Goal: Information Seeking & Learning: Learn about a topic

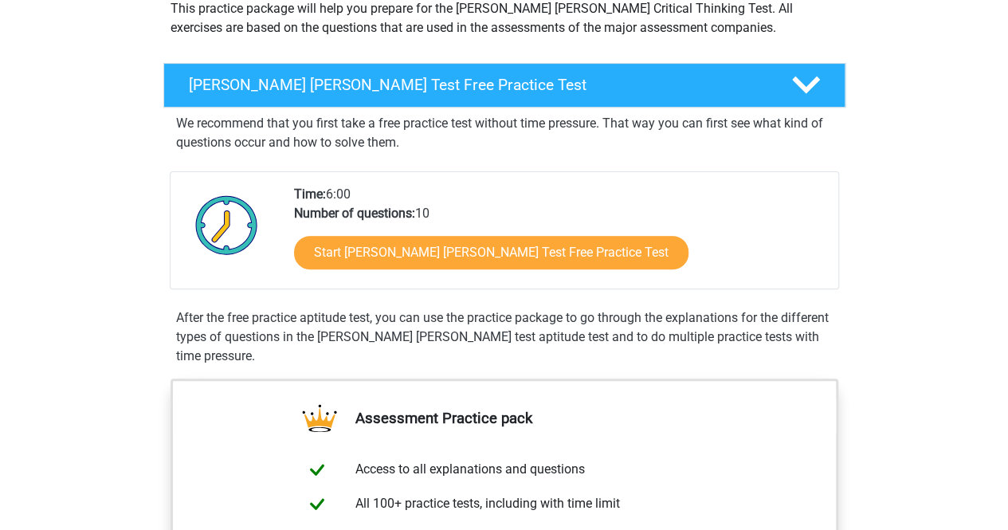
scroll to position [202, 0]
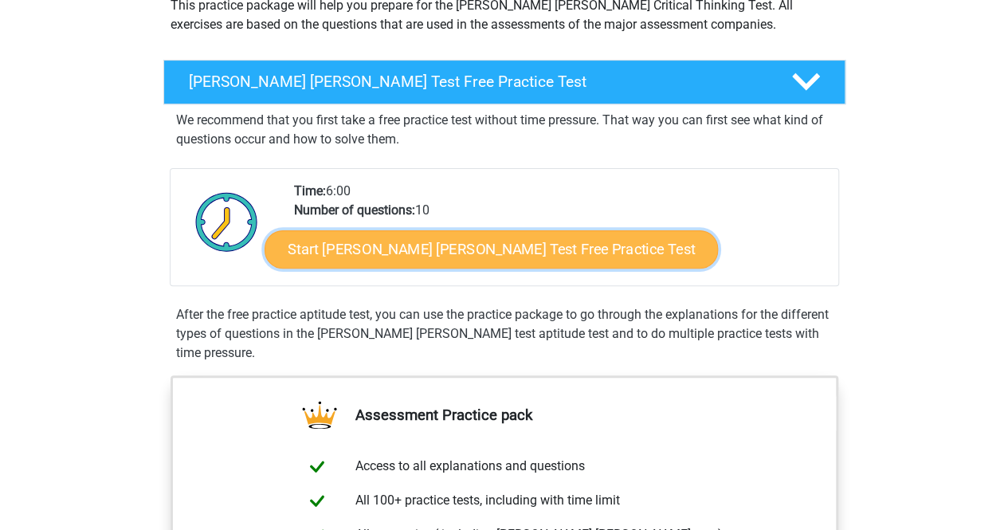
click at [375, 256] on link "Start Watson Glaser Test Free Practice Test" at bounding box center [491, 249] width 453 height 38
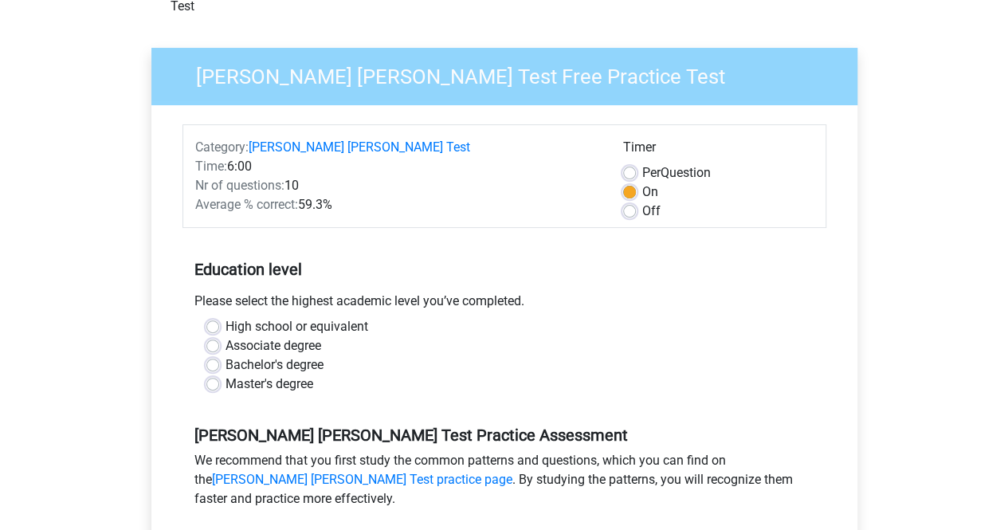
scroll to position [107, 0]
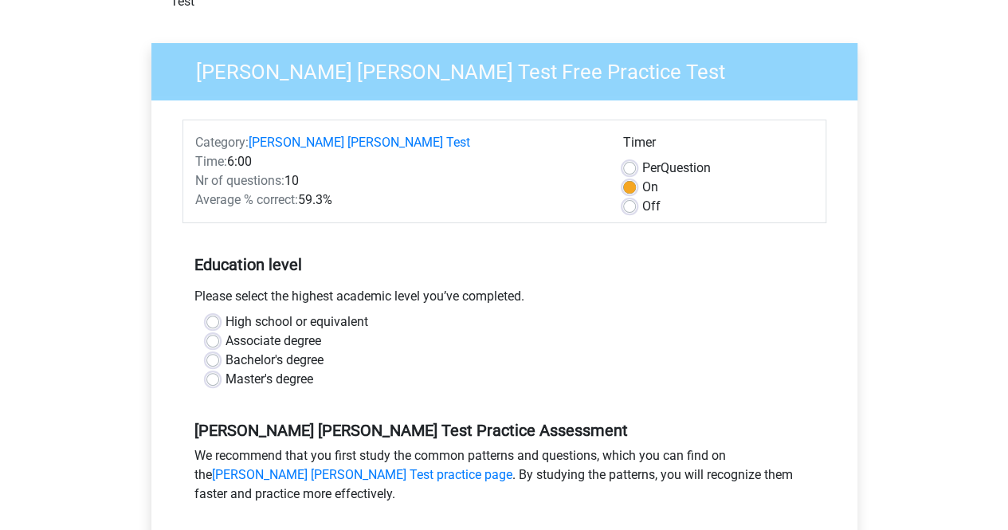
click at [226, 351] on label "Bachelor's degree" at bounding box center [275, 360] width 98 height 19
click at [212, 351] on input "Bachelor's degree" at bounding box center [212, 359] width 13 height 16
radio input "true"
click at [642, 197] on label "Off" at bounding box center [651, 206] width 18 height 19
click at [633, 197] on input "Off" at bounding box center [629, 205] width 13 height 16
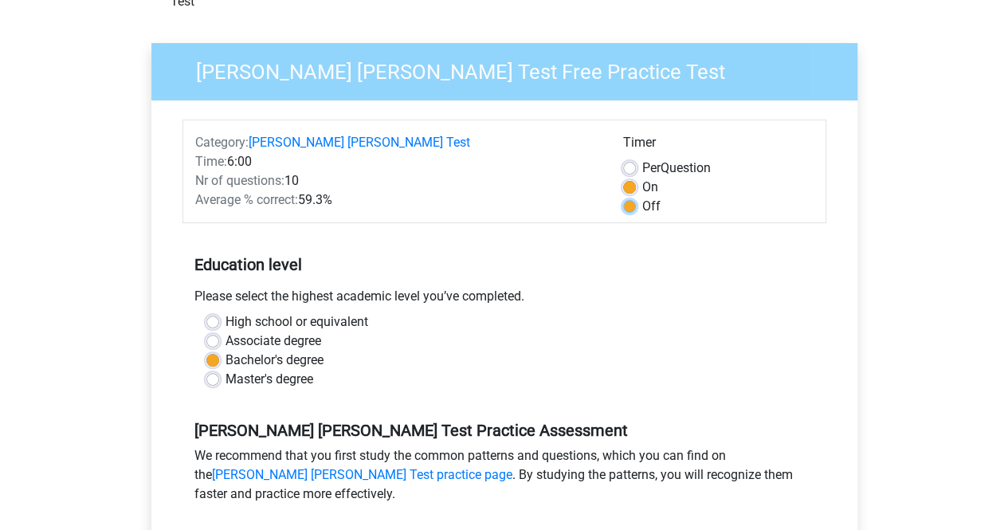
radio input "true"
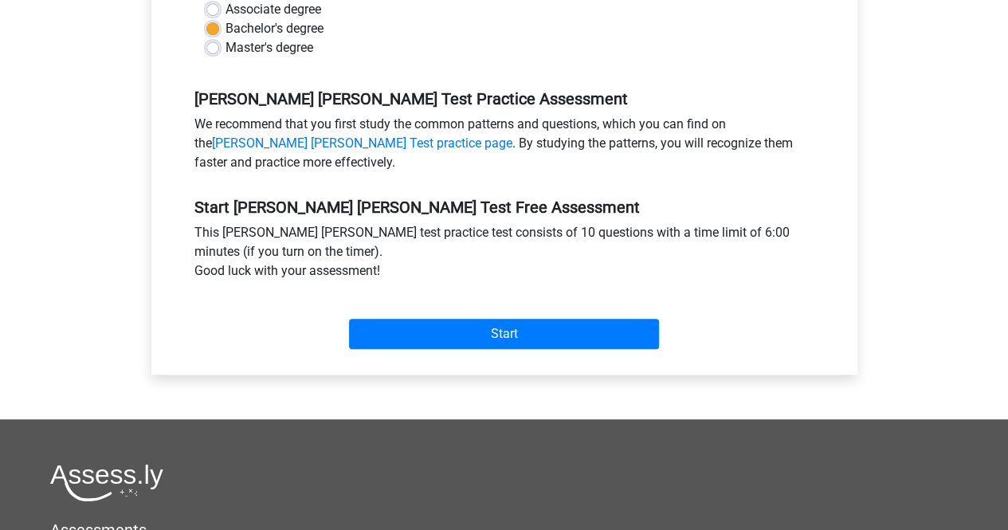
scroll to position [442, 0]
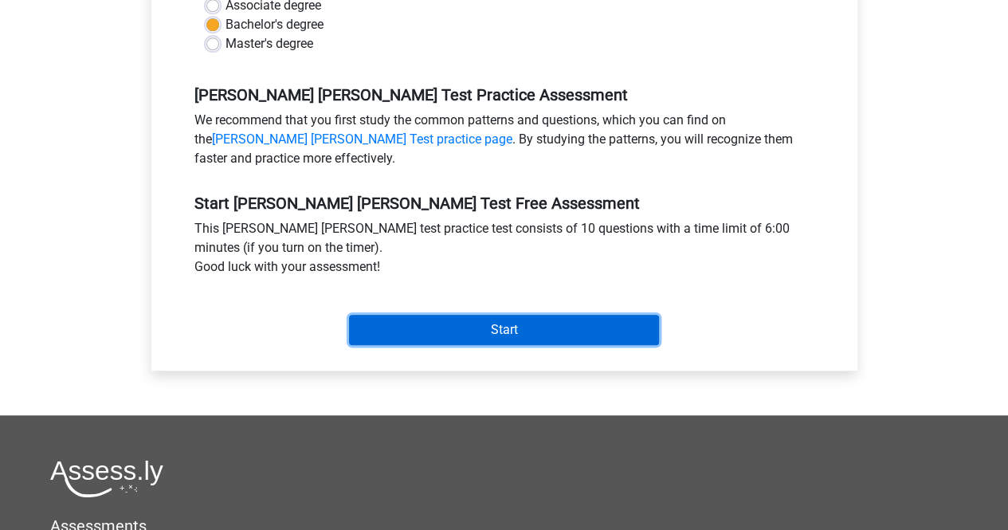
click at [579, 315] on input "Start" at bounding box center [504, 330] width 310 height 30
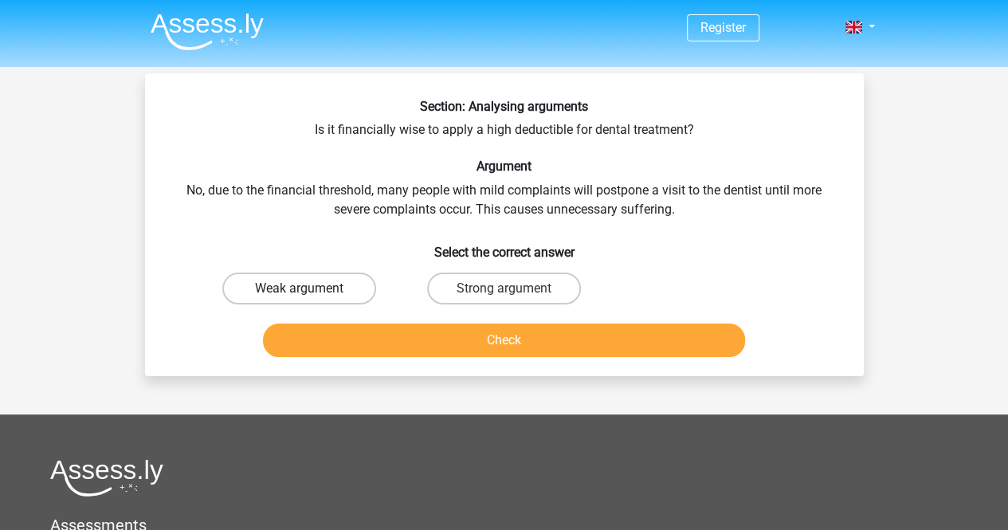
click at [346, 288] on label "Weak argument" at bounding box center [299, 289] width 154 height 32
click at [309, 289] on input "Weak argument" at bounding box center [304, 294] width 10 height 10
radio input "true"
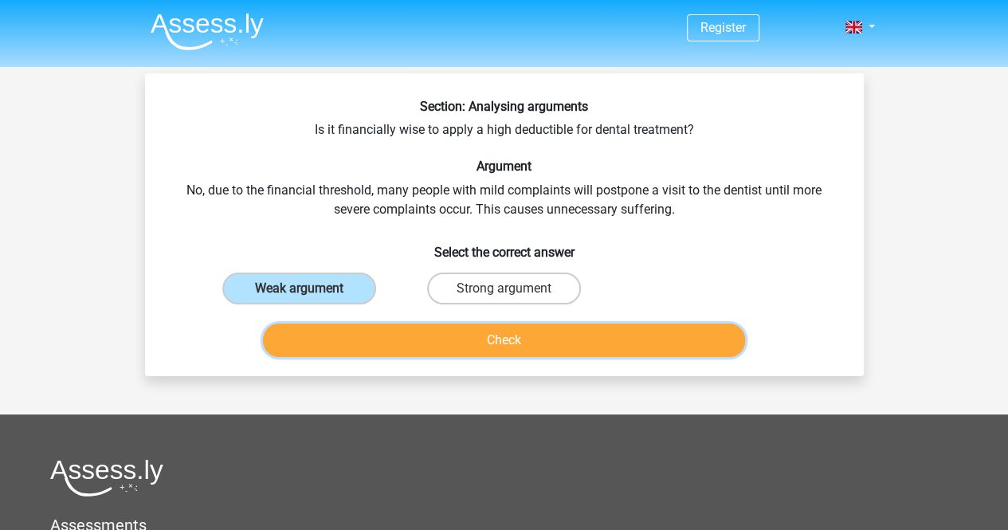
click at [406, 344] on button "Check" at bounding box center [504, 340] width 482 height 33
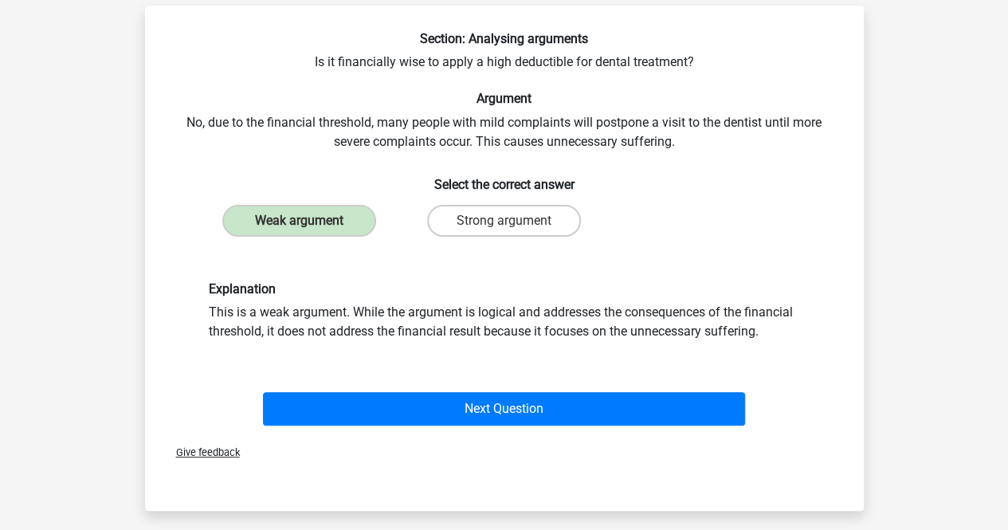
scroll to position [119, 0]
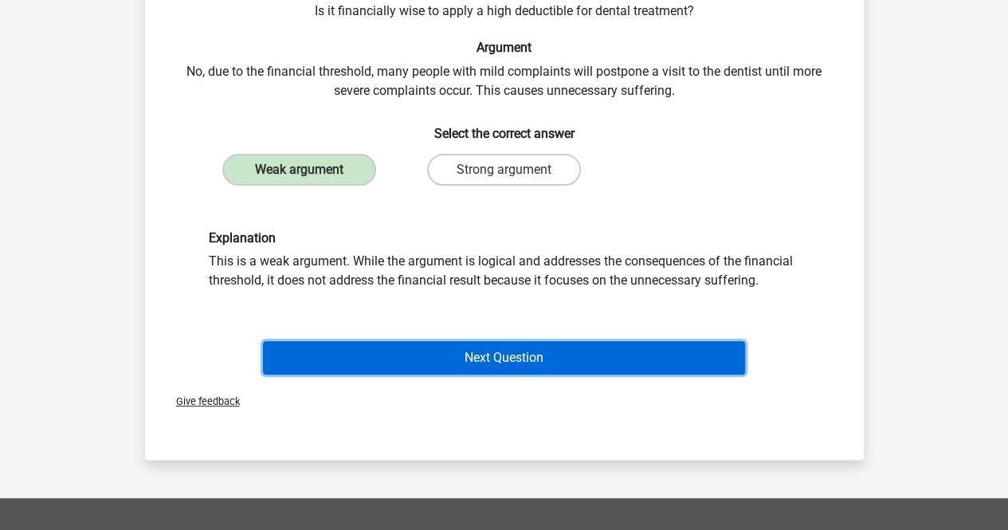
click at [443, 364] on button "Next Question" at bounding box center [504, 357] width 482 height 33
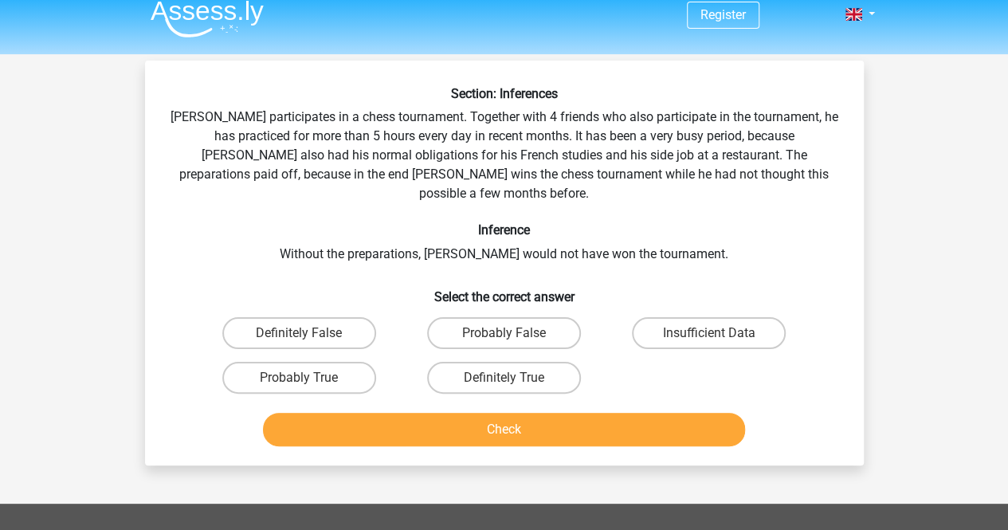
scroll to position [11, 0]
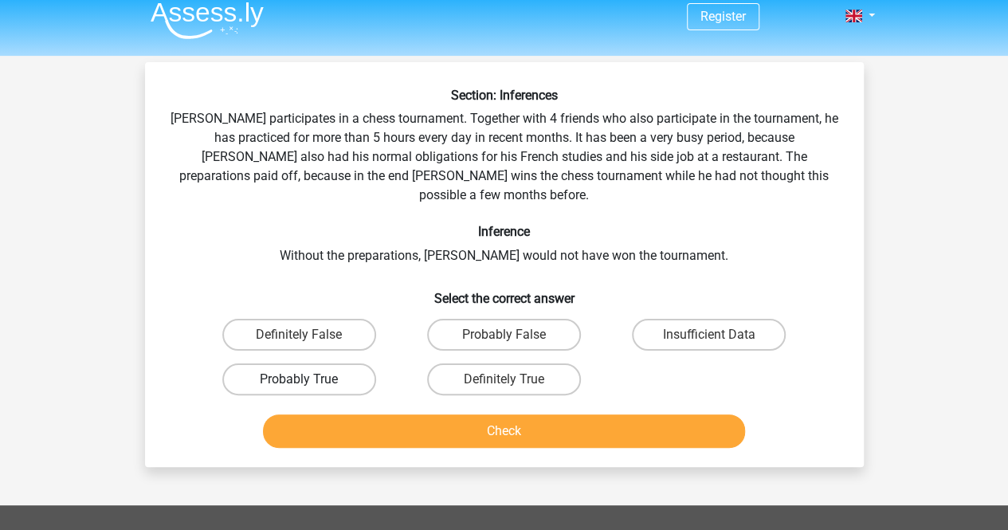
click at [356, 363] on label "Probably True" at bounding box center [299, 379] width 154 height 32
click at [309, 379] on input "Probably True" at bounding box center [304, 384] width 10 height 10
radio input "true"
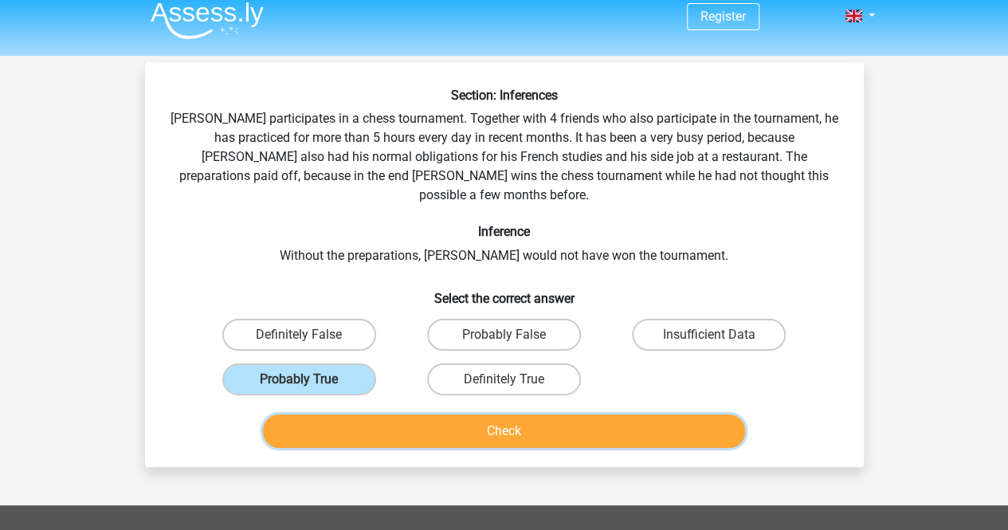
click at [403, 415] on button "Check" at bounding box center [504, 430] width 482 height 33
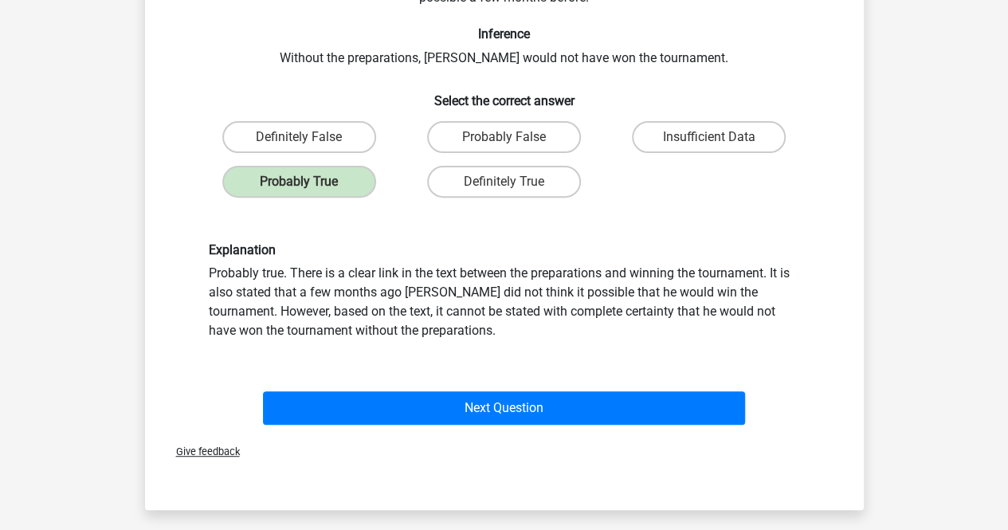
scroll to position [210, 0]
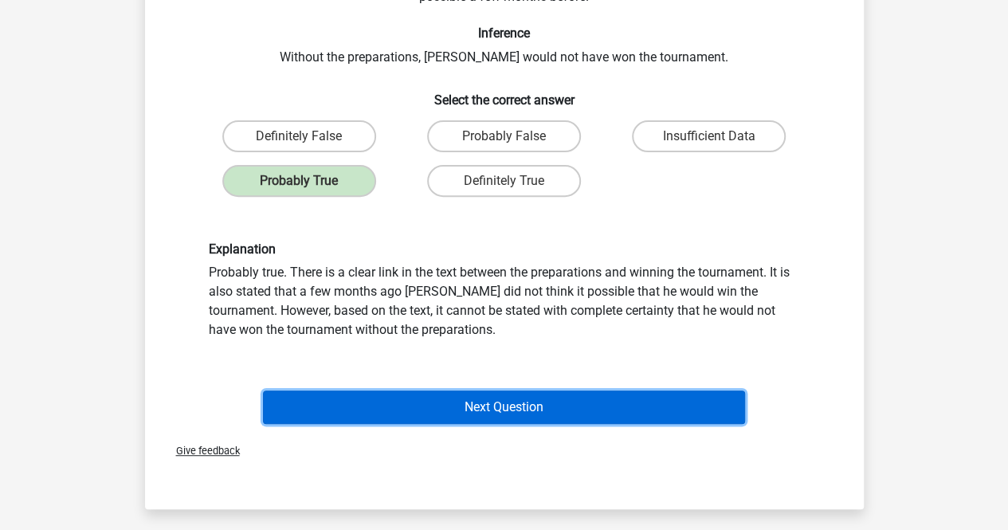
click at [444, 391] on button "Next Question" at bounding box center [504, 407] width 482 height 33
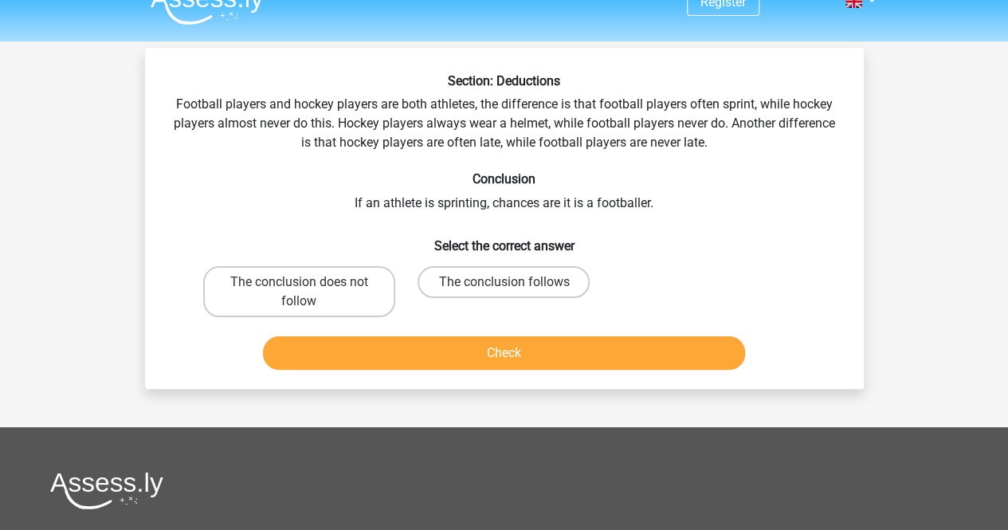
scroll to position [0, 0]
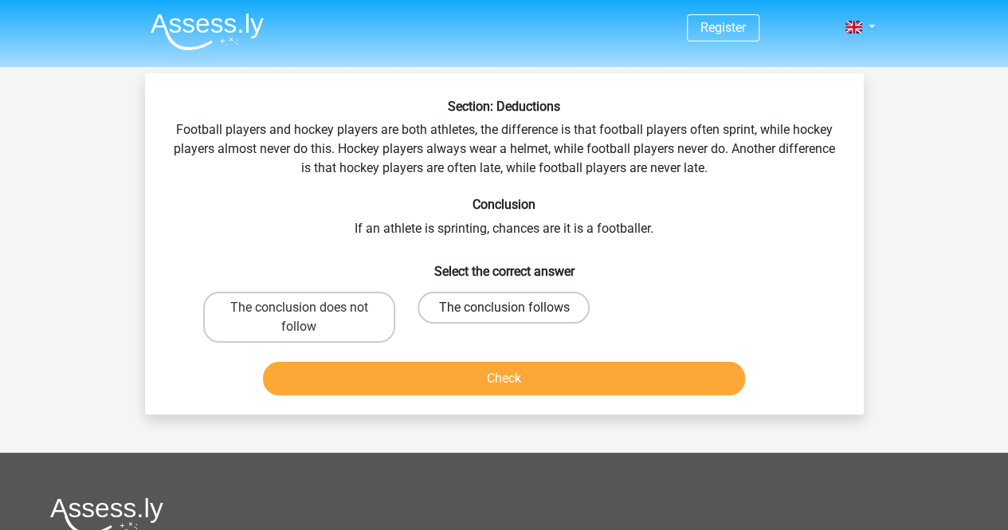
click at [452, 308] on label "The conclusion follows" at bounding box center [504, 308] width 172 height 32
click at [504, 308] on input "The conclusion follows" at bounding box center [509, 313] width 10 height 10
radio input "true"
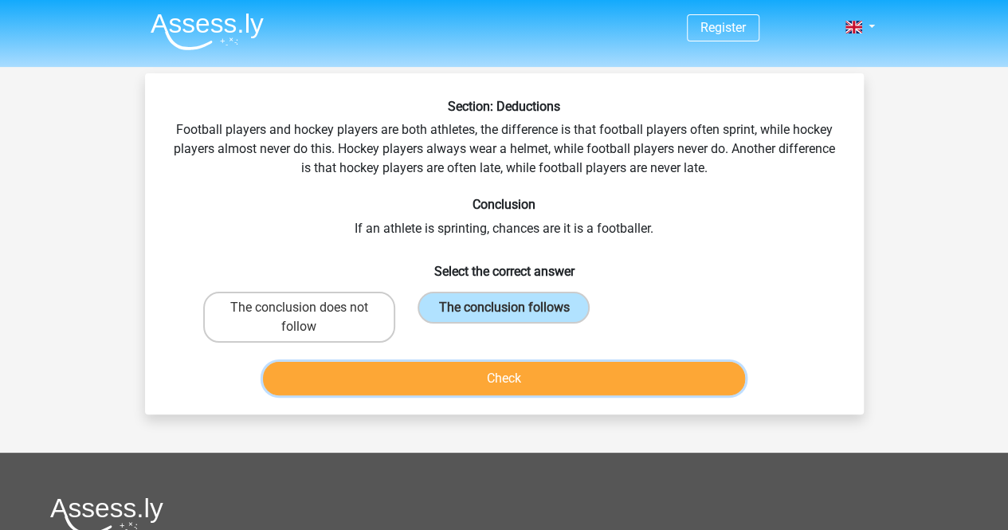
click at [467, 384] on button "Check" at bounding box center [504, 378] width 482 height 33
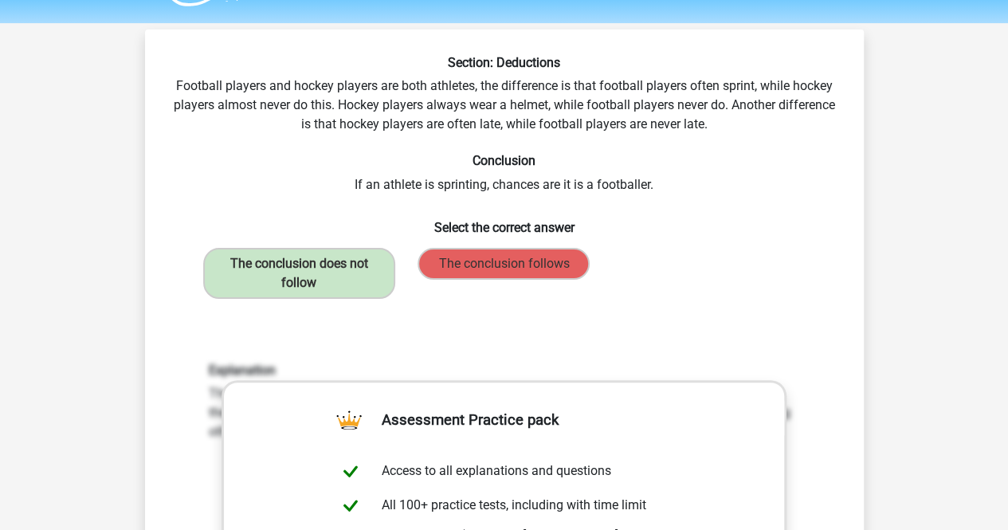
scroll to position [43, 0]
click at [354, 280] on label "The conclusion does not follow" at bounding box center [299, 274] width 192 height 51
click at [434, 263] on label "The conclusion follows" at bounding box center [504, 265] width 172 height 32
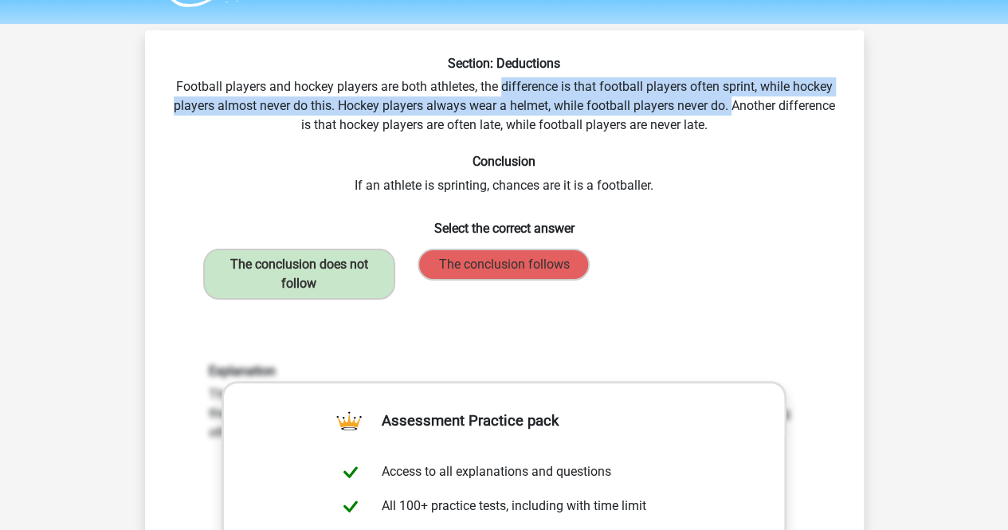
drag, startPoint x: 504, startPoint y: 80, endPoint x: 730, endPoint y: 102, distance: 227.4
click at [730, 102] on div "Section: Deductions Football players and hockey players are both athletes, the …" at bounding box center [504, 464] width 706 height 816
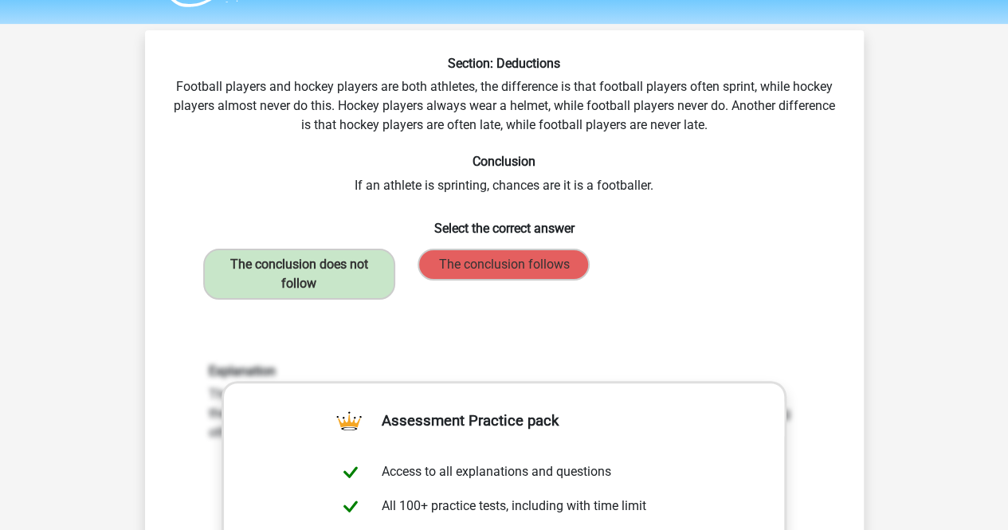
click at [640, 198] on div "Section: Deductions Football players and hockey players are both athletes, the …" at bounding box center [504, 464] width 706 height 816
drag, startPoint x: 492, startPoint y: 190, endPoint x: 651, endPoint y: 193, distance: 159.4
click at [651, 193] on div "Section: Deductions Football players and hockey players are both athletes, the …" at bounding box center [504, 464] width 706 height 816
click at [655, 208] on h6 "Select the correct answer" at bounding box center [505, 222] width 668 height 28
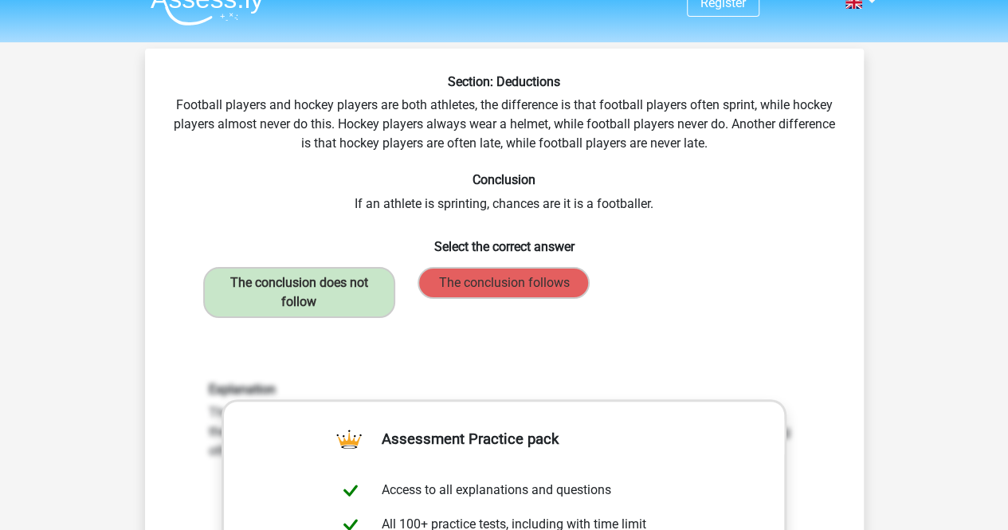
scroll to position [0, 0]
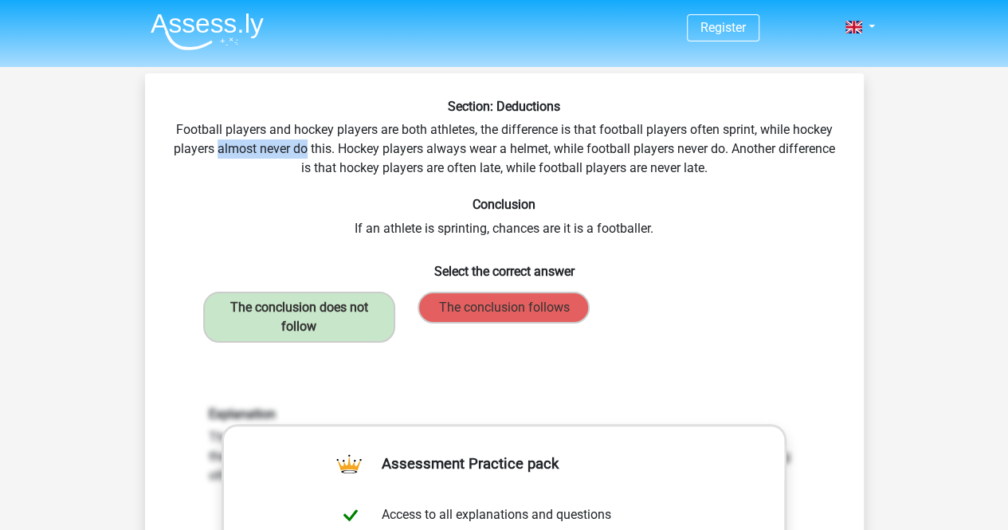
drag, startPoint x: 218, startPoint y: 151, endPoint x: 306, endPoint y: 159, distance: 88.8
click at [306, 159] on div "Section: Deductions Football players and hockey players are both athletes, the …" at bounding box center [504, 507] width 706 height 816
click at [391, 223] on div "Section: Deductions Football players and hockey players are both athletes, the …" at bounding box center [504, 507] width 706 height 816
click at [442, 253] on h6 "Select the correct answer" at bounding box center [505, 265] width 668 height 28
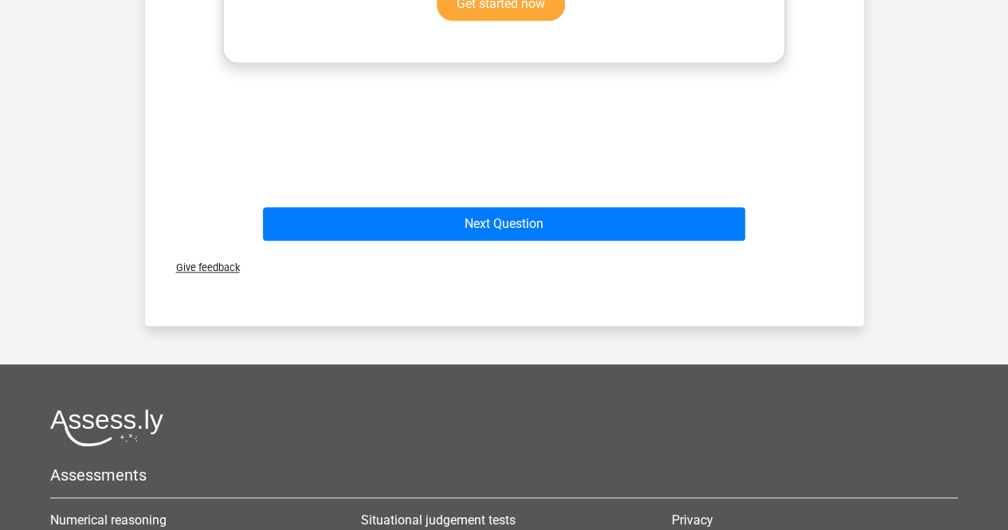
scroll to position [617, 0]
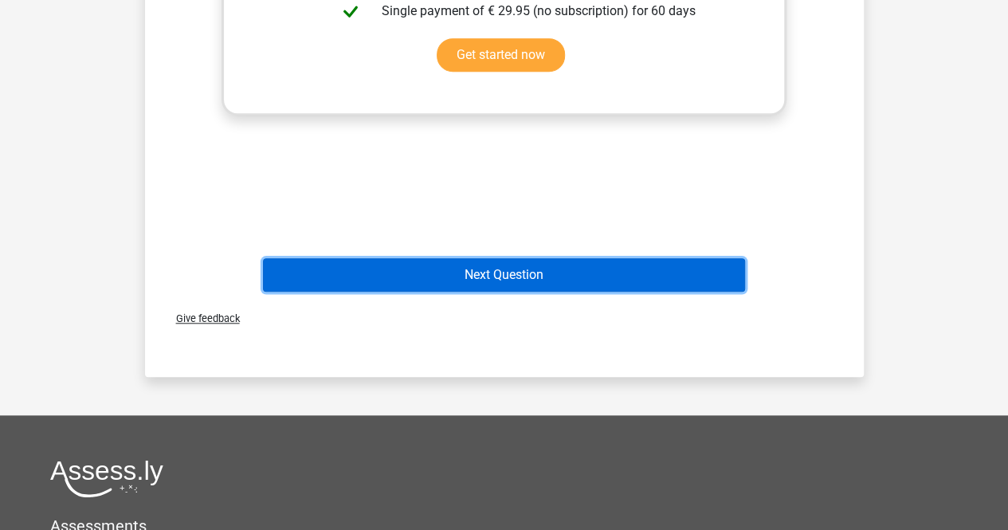
click at [556, 277] on button "Next Question" at bounding box center [504, 274] width 482 height 33
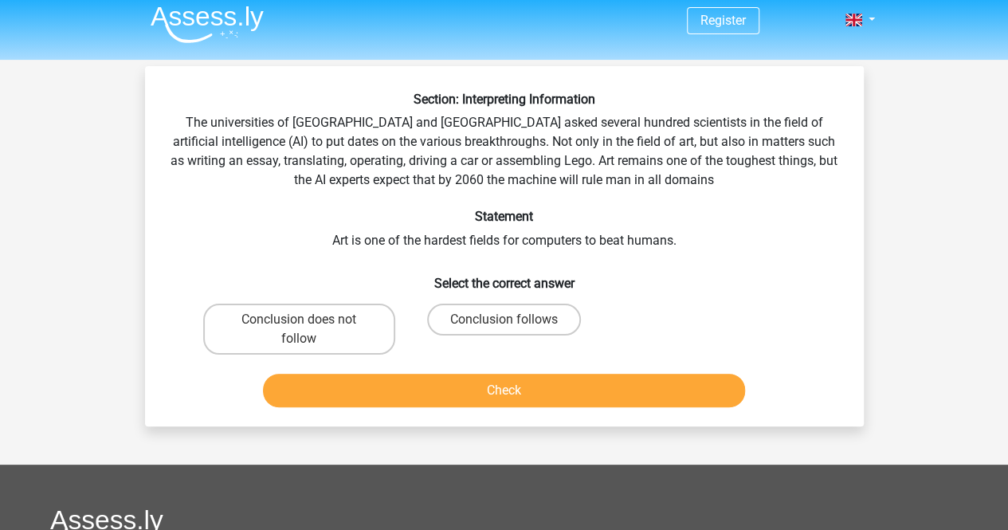
scroll to position [0, 0]
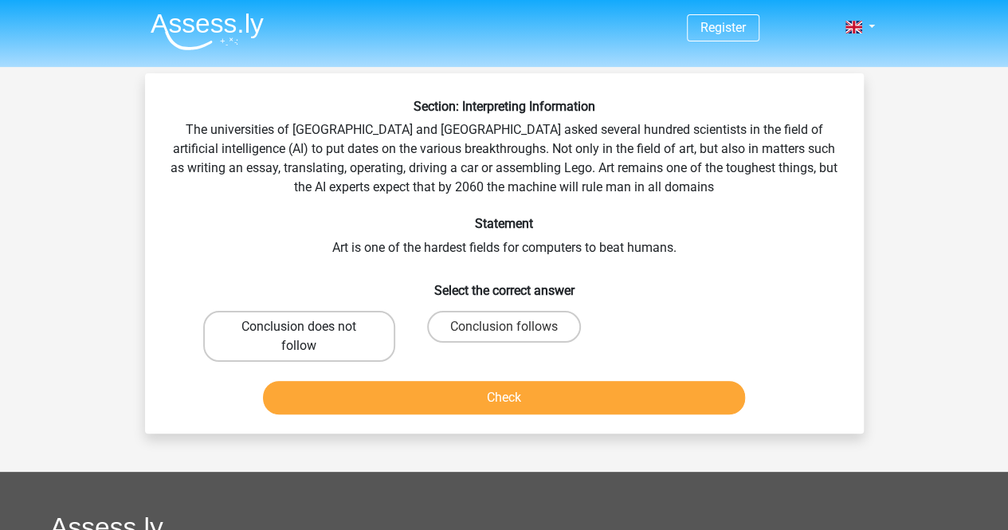
click at [257, 337] on label "Conclusion does not follow" at bounding box center [299, 336] width 192 height 51
click at [299, 337] on input "Conclusion does not follow" at bounding box center [304, 332] width 10 height 10
radio input "true"
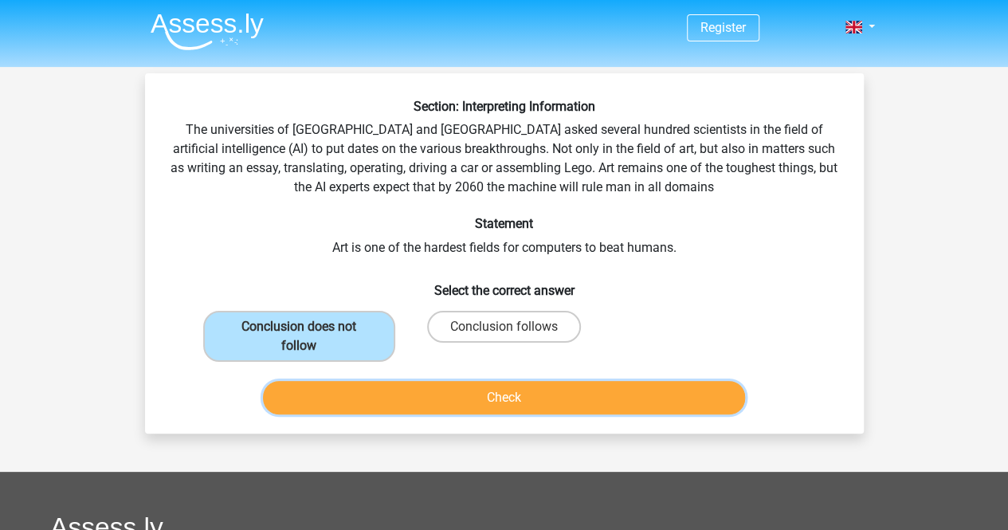
click at [327, 395] on button "Check" at bounding box center [504, 397] width 482 height 33
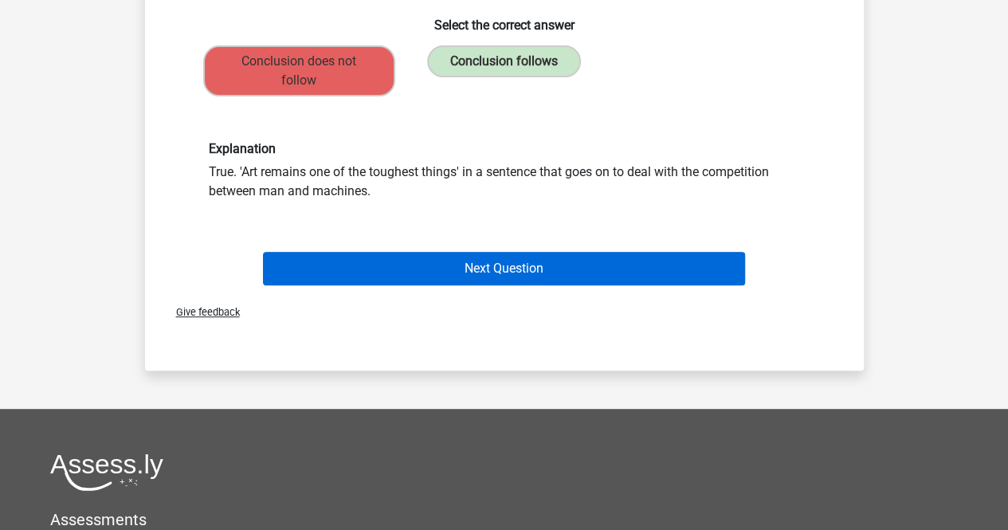
scroll to position [273, 0]
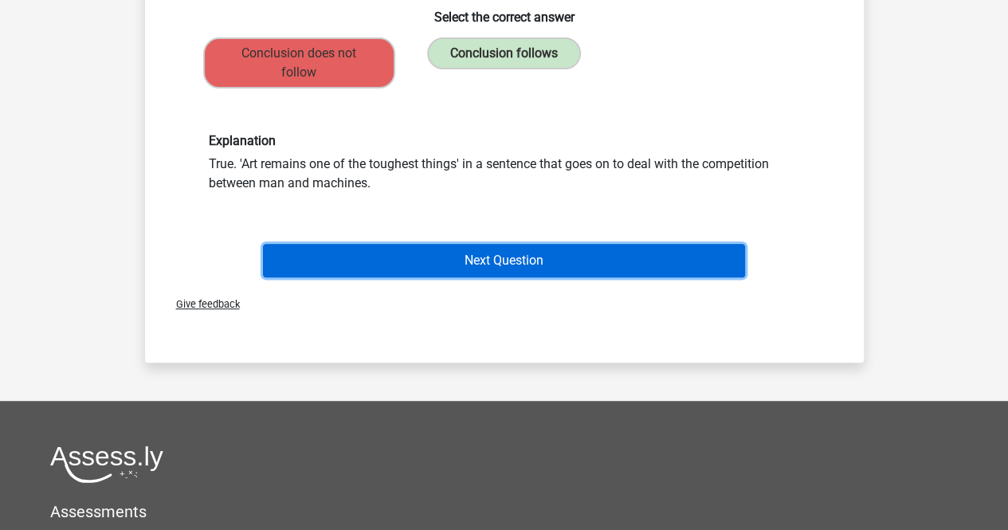
click at [375, 265] on button "Next Question" at bounding box center [504, 260] width 482 height 33
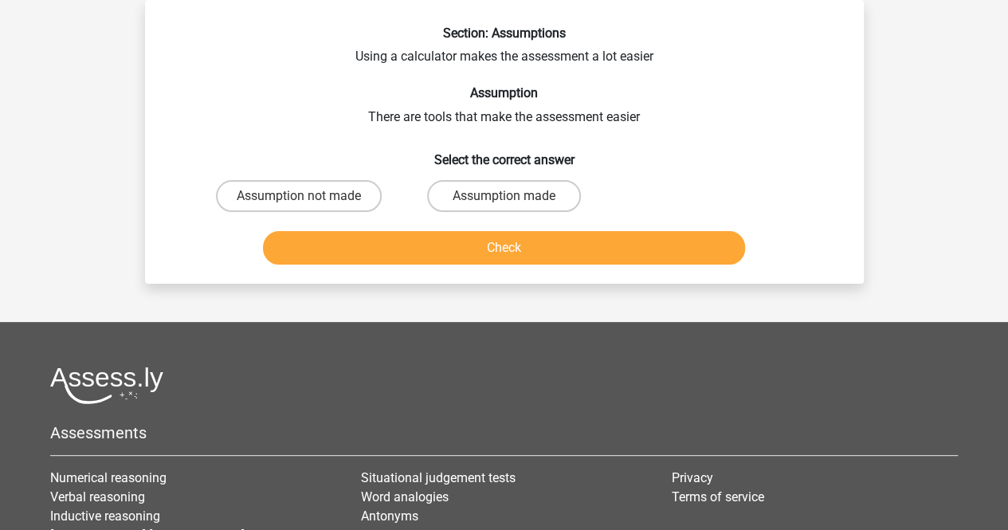
scroll to position [0, 0]
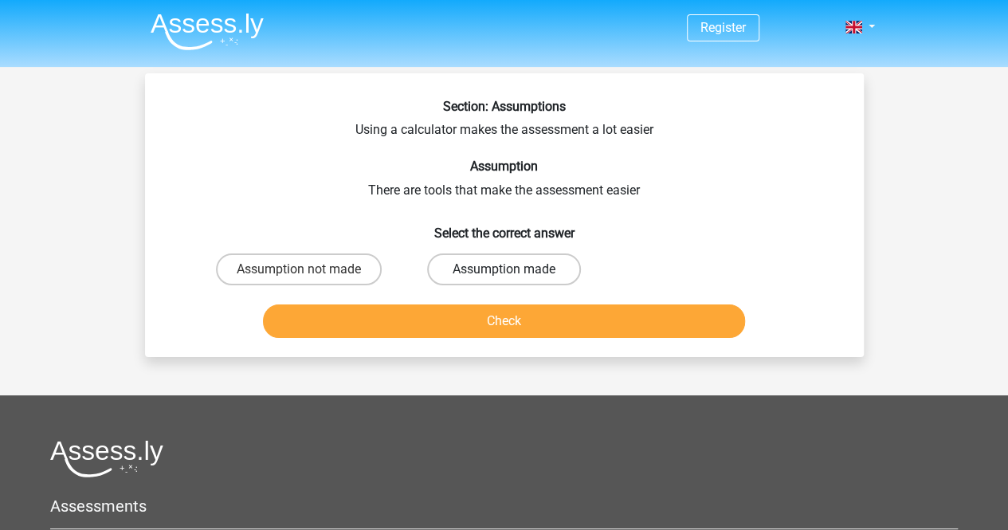
click at [460, 267] on label "Assumption made" at bounding box center [504, 269] width 154 height 32
click at [504, 269] on input "Assumption made" at bounding box center [509, 274] width 10 height 10
radio input "true"
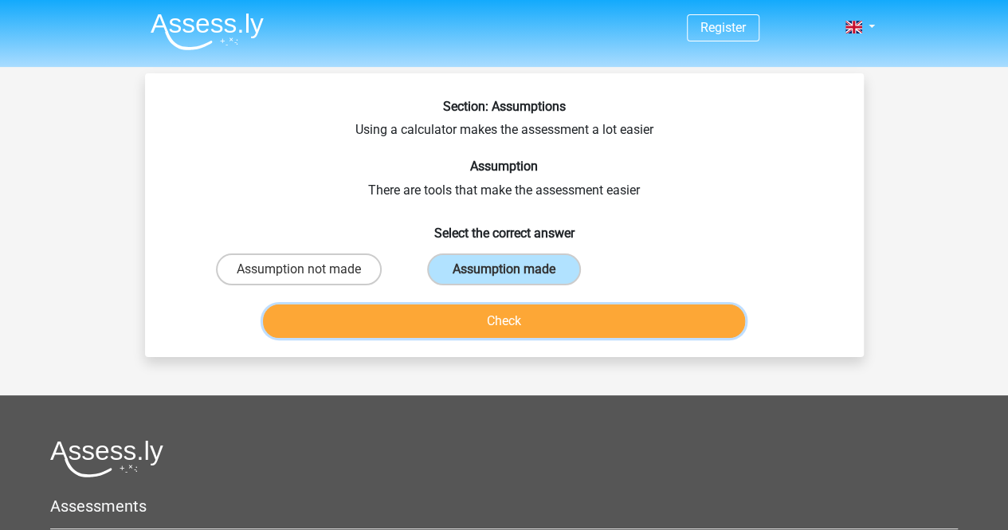
click at [460, 317] on button "Check" at bounding box center [504, 320] width 482 height 33
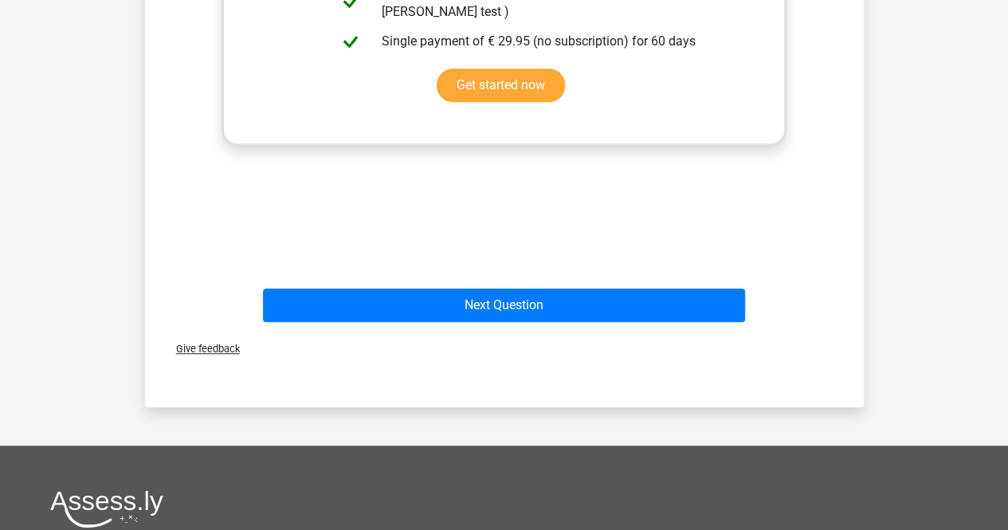
scroll to position [543, 0]
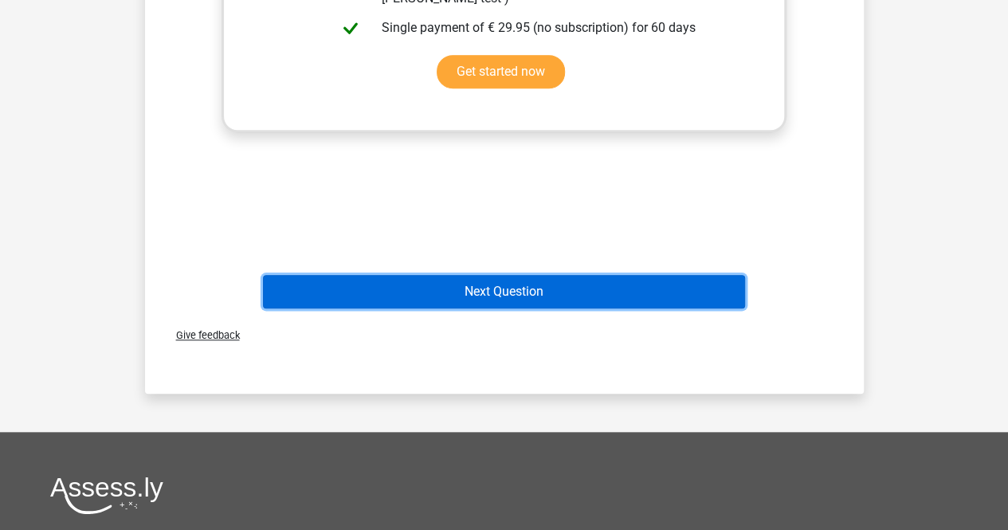
click at [440, 291] on button "Next Question" at bounding box center [504, 291] width 482 height 33
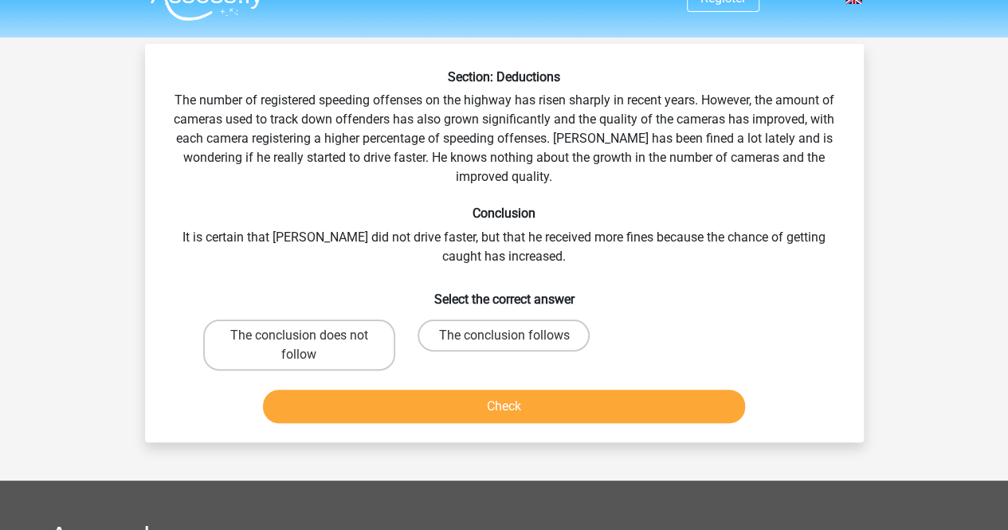
scroll to position [30, 0]
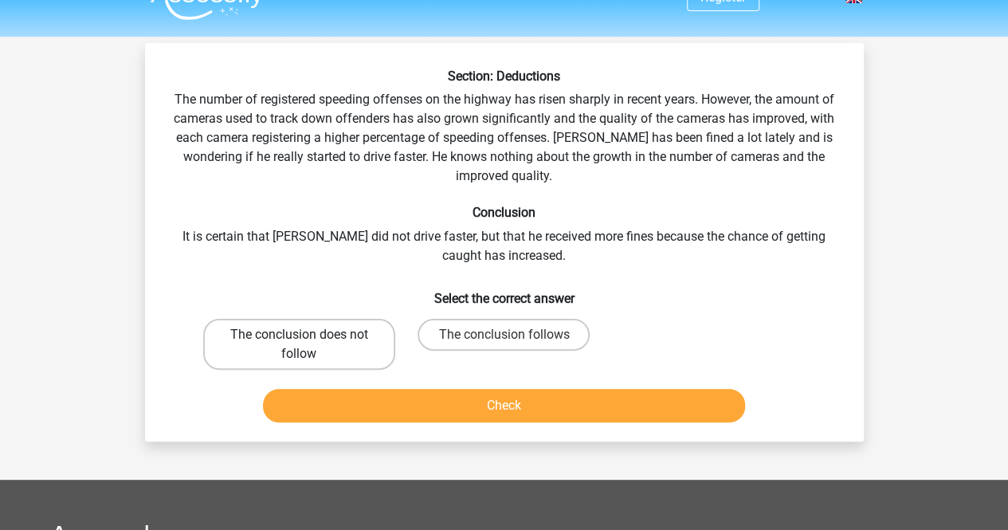
click at [311, 341] on label "The conclusion does not follow" at bounding box center [299, 344] width 192 height 51
click at [309, 341] on input "The conclusion does not follow" at bounding box center [304, 340] width 10 height 10
radio input "true"
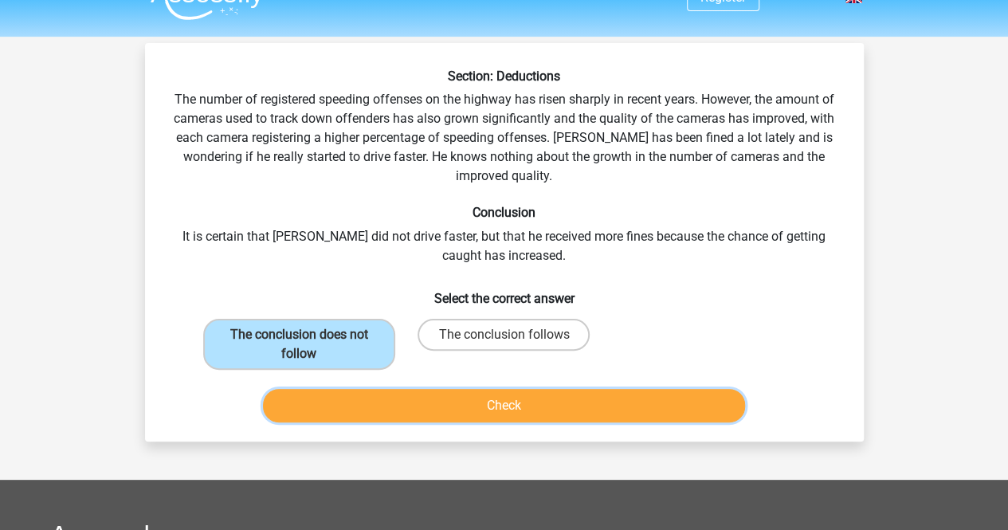
click at [390, 395] on button "Check" at bounding box center [504, 405] width 482 height 33
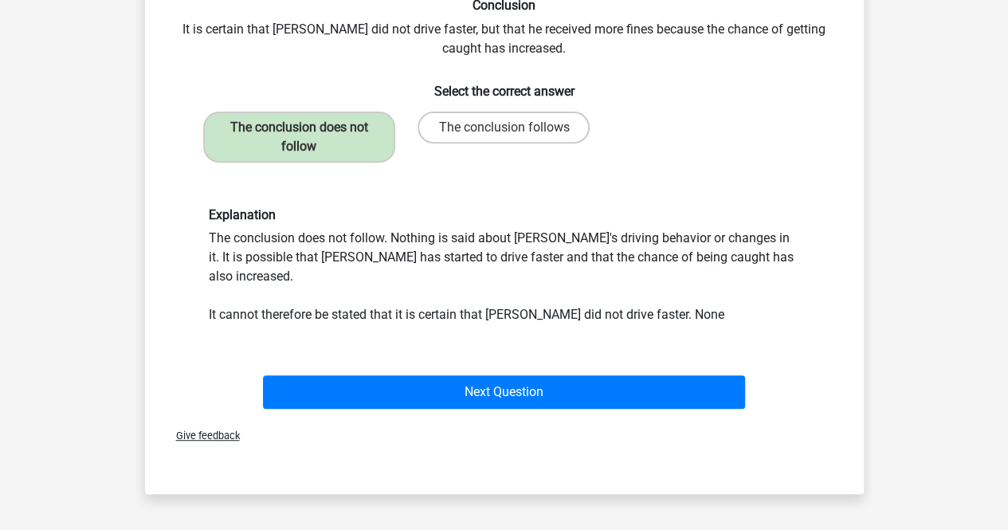
scroll to position [242, 0]
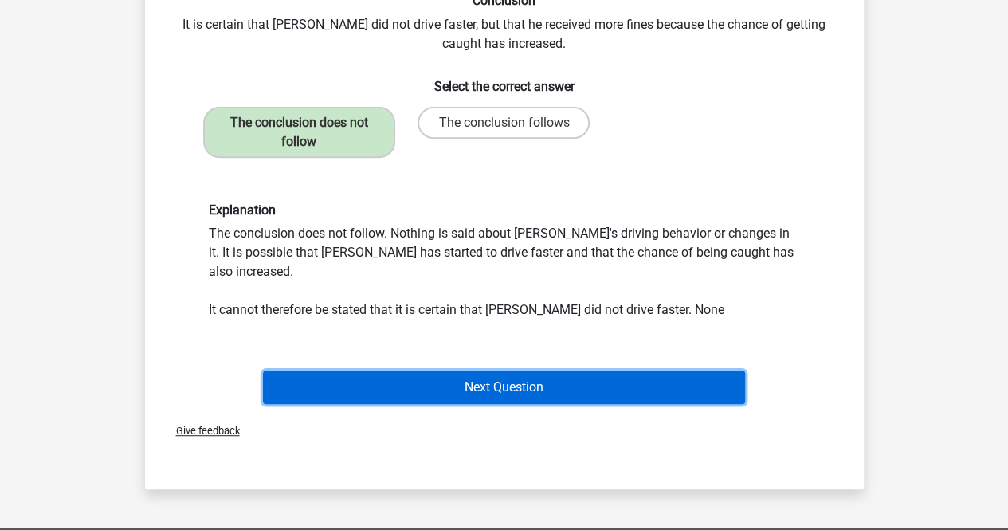
click at [418, 371] on button "Next Question" at bounding box center [504, 387] width 482 height 33
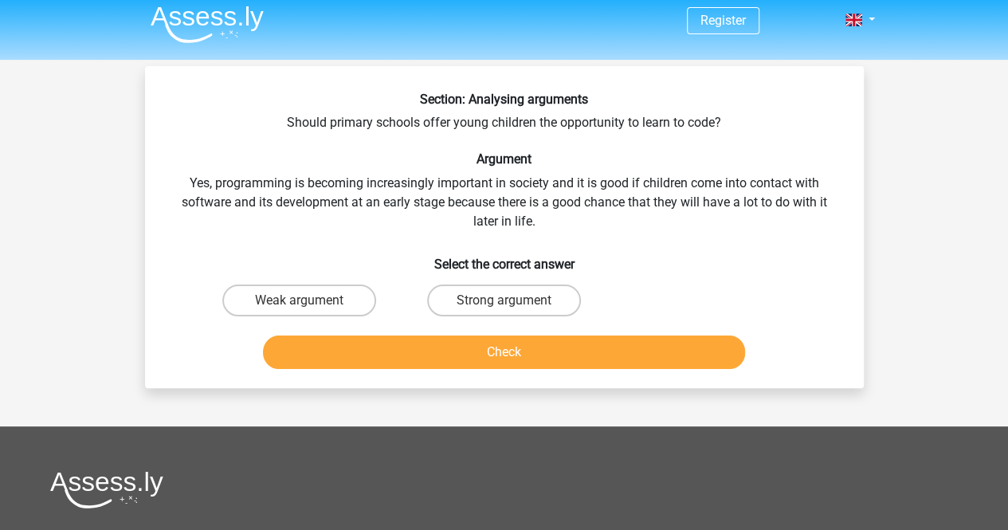
scroll to position [0, 0]
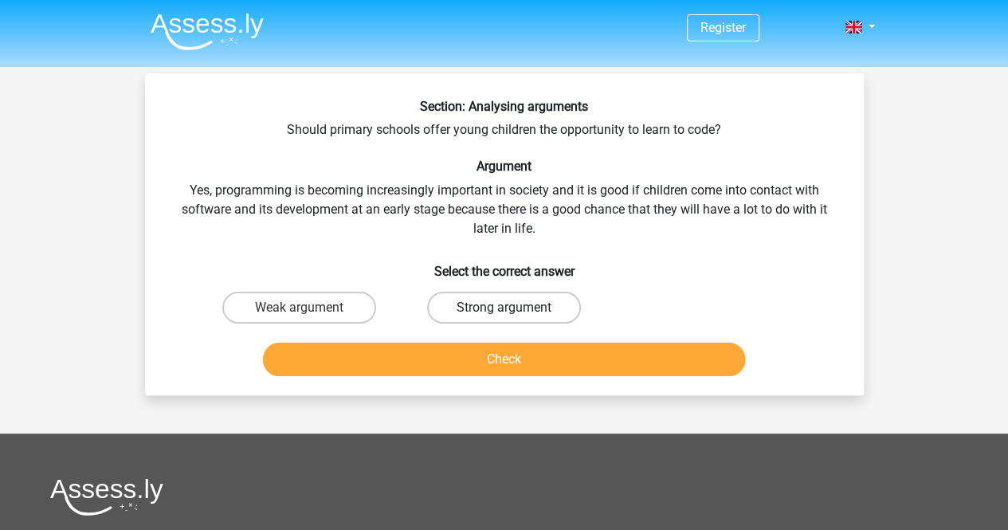
click at [456, 302] on label "Strong argument" at bounding box center [504, 308] width 154 height 32
click at [504, 308] on input "Strong argument" at bounding box center [509, 313] width 10 height 10
radio input "true"
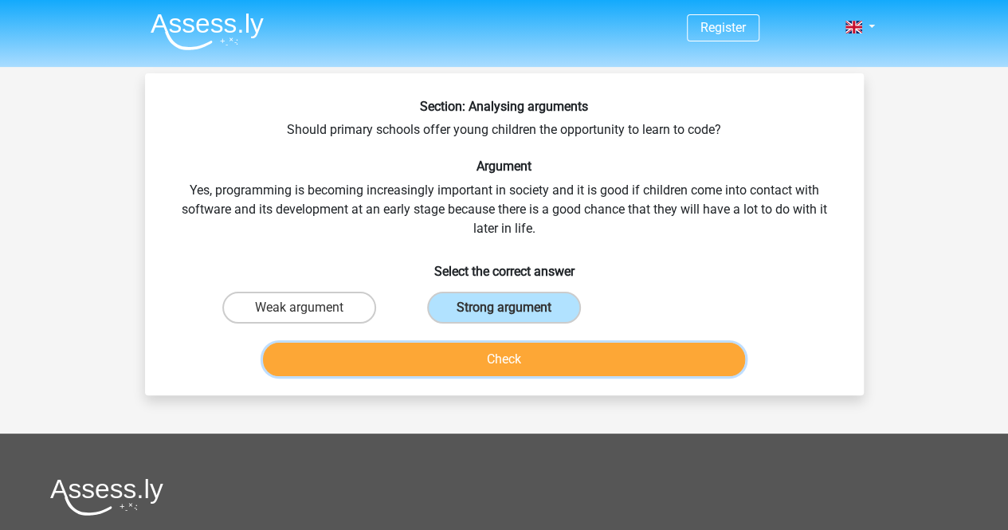
click at [450, 365] on button "Check" at bounding box center [504, 359] width 482 height 33
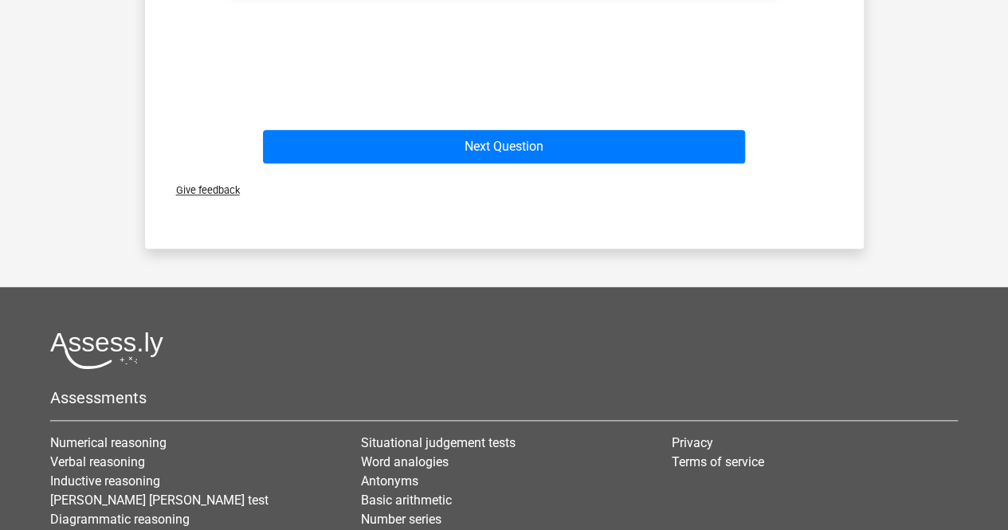
scroll to position [728, 0]
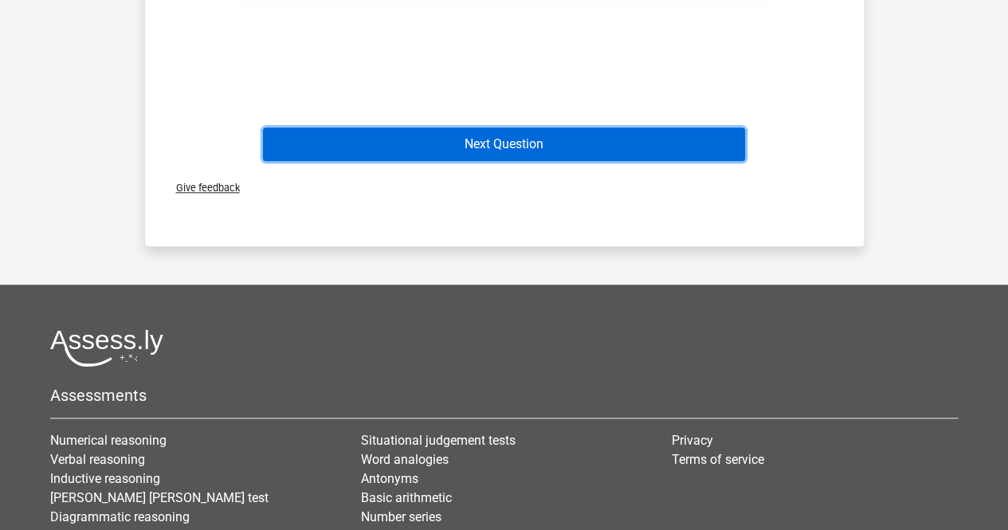
click at [474, 154] on button "Next Question" at bounding box center [504, 144] width 482 height 33
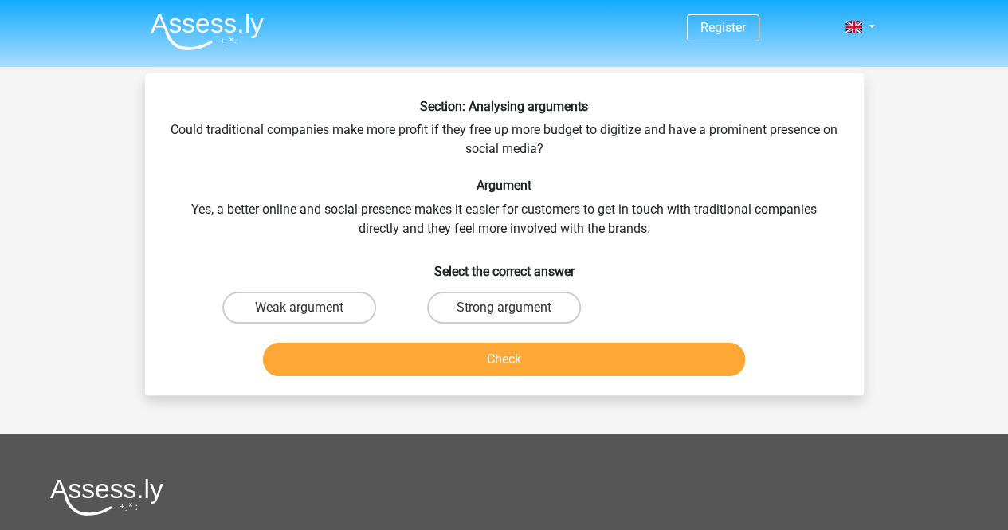
scroll to position [1, 0]
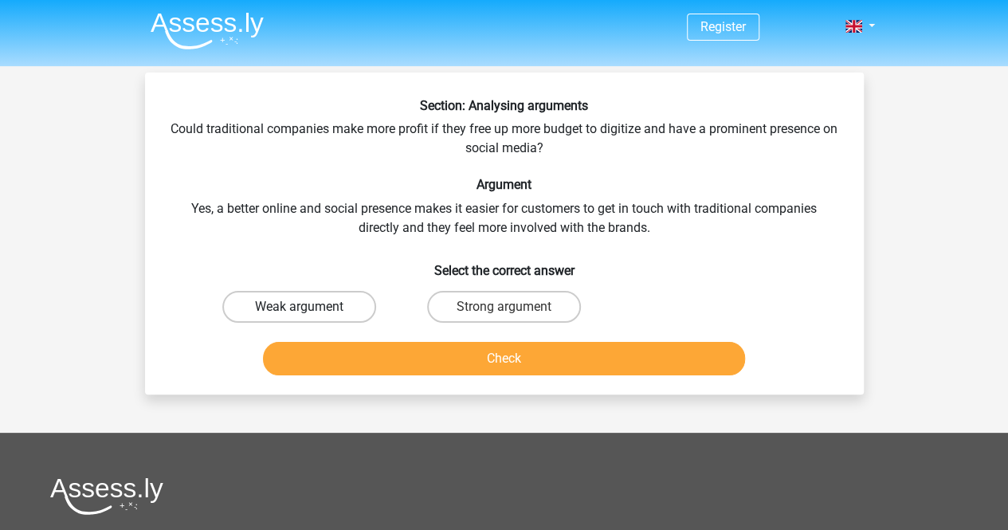
click at [308, 318] on label "Weak argument" at bounding box center [299, 307] width 154 height 32
click at [308, 317] on input "Weak argument" at bounding box center [304, 312] width 10 height 10
radio input "true"
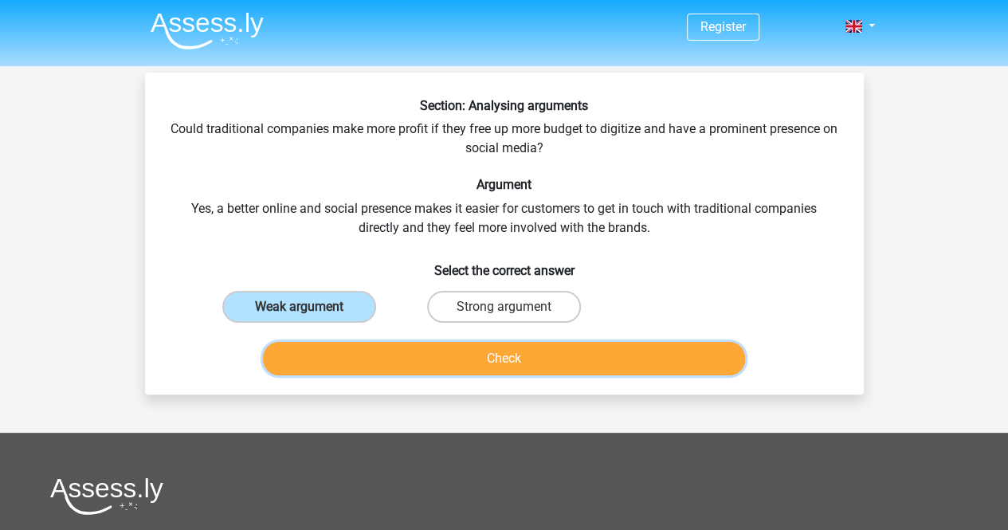
click at [339, 351] on button "Check" at bounding box center [504, 358] width 482 height 33
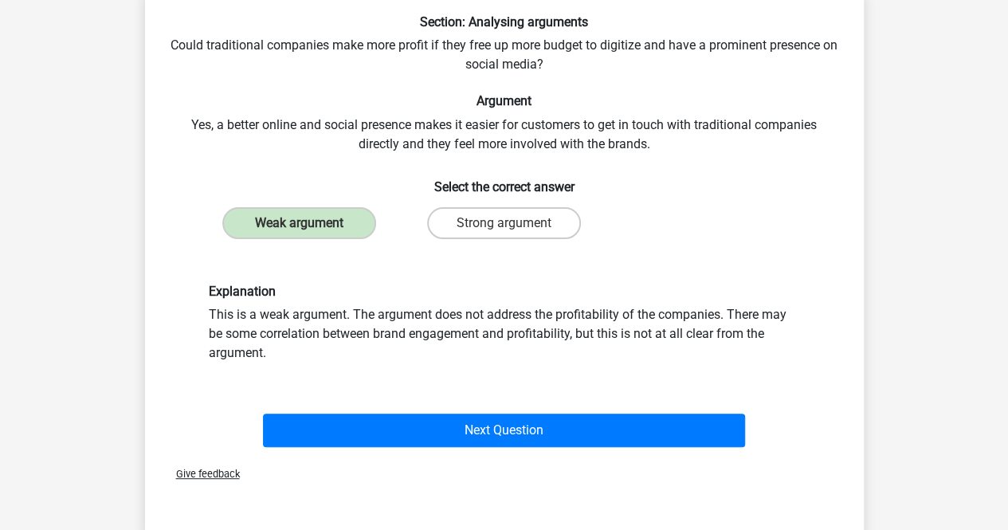
scroll to position [103, 0]
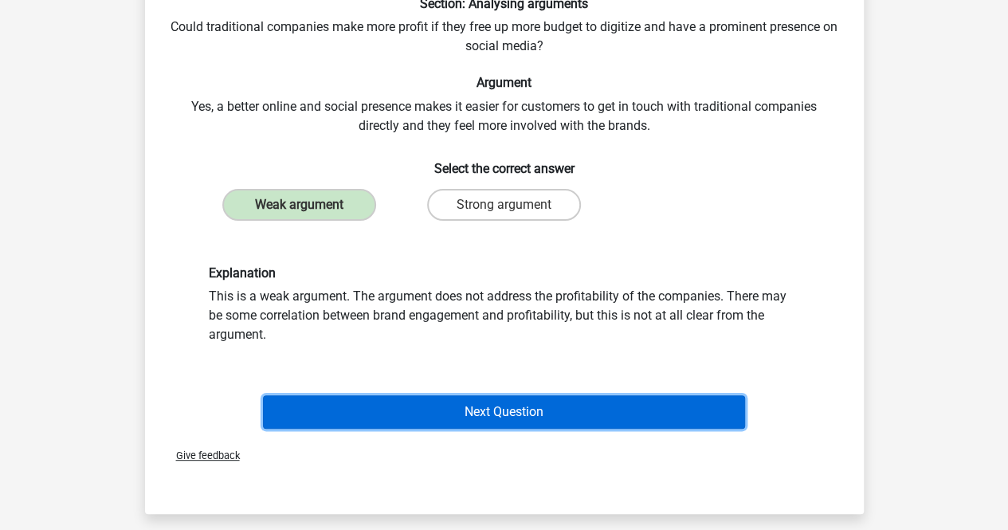
click at [365, 402] on button "Next Question" at bounding box center [504, 411] width 482 height 33
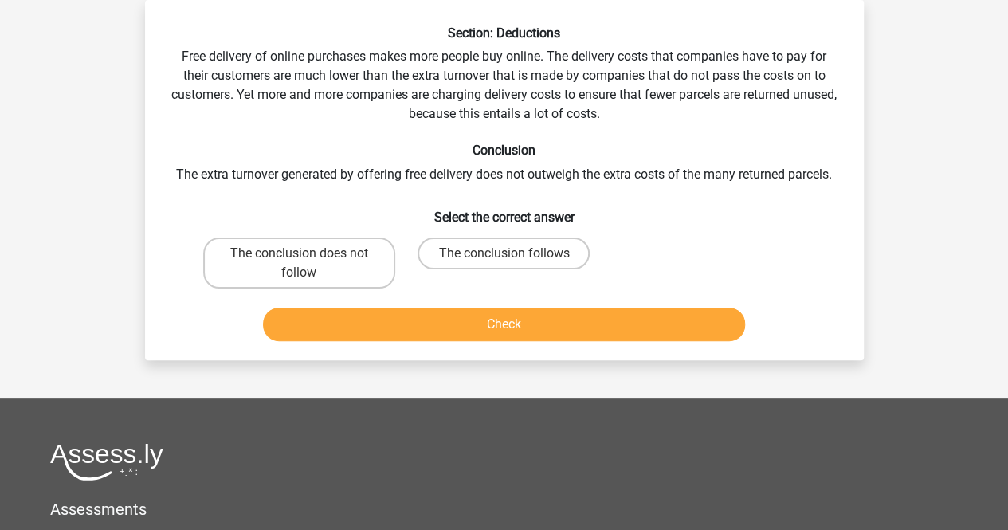
scroll to position [0, 0]
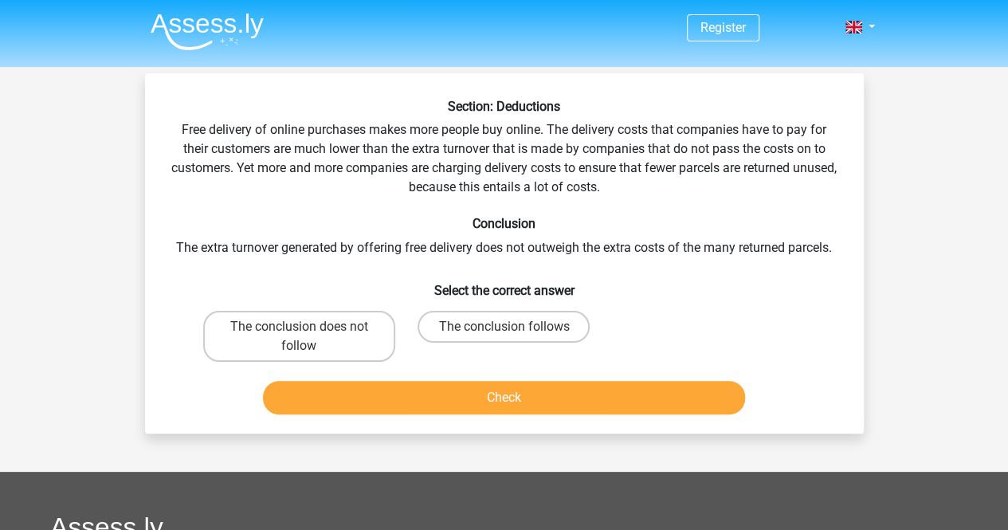
click at [476, 170] on div "Section: Deductions Free delivery of online purchases makes more people buy onl…" at bounding box center [504, 260] width 706 height 322
click at [463, 324] on label "The conclusion follows" at bounding box center [504, 327] width 172 height 32
click at [504, 327] on input "The conclusion follows" at bounding box center [509, 332] width 10 height 10
radio input "true"
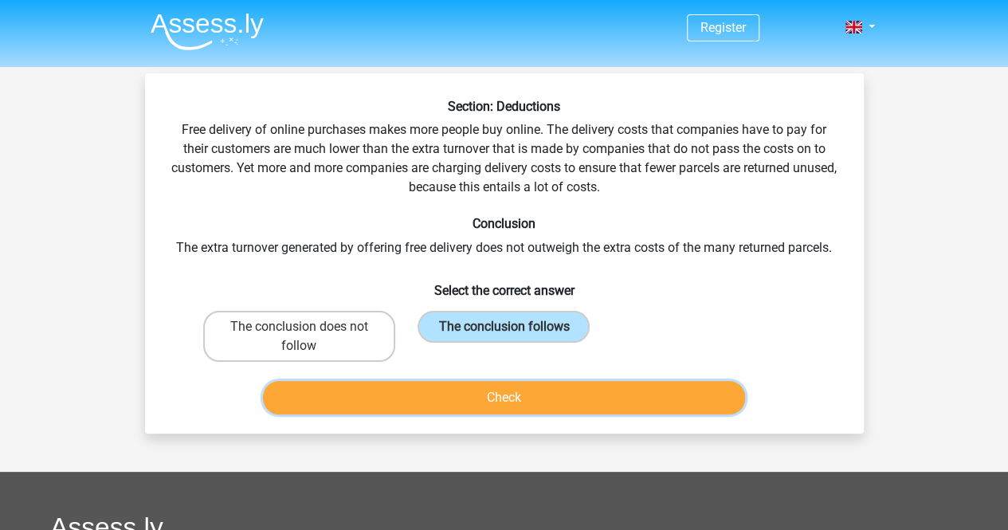
click at [500, 393] on button "Check" at bounding box center [504, 397] width 482 height 33
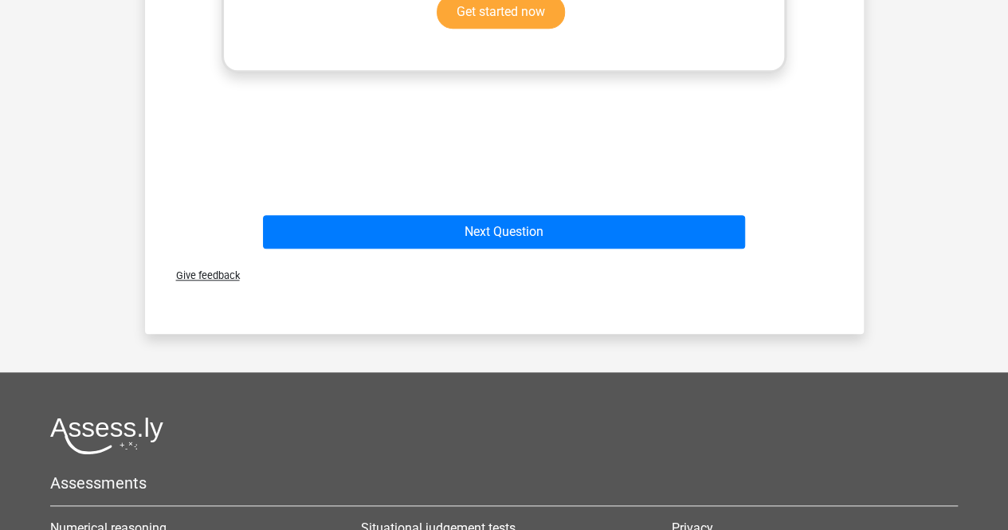
scroll to position [695, 0]
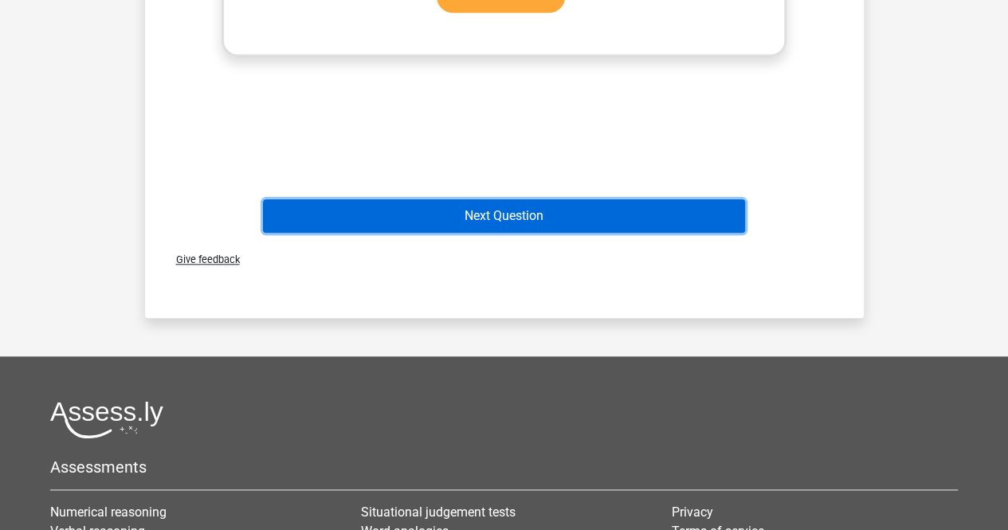
click at [478, 224] on button "Next Question" at bounding box center [504, 215] width 482 height 33
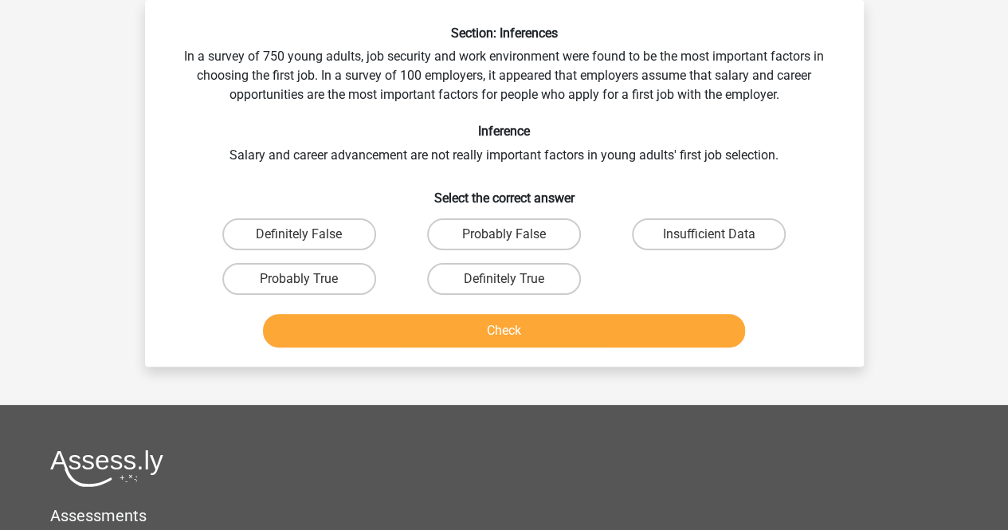
scroll to position [0, 0]
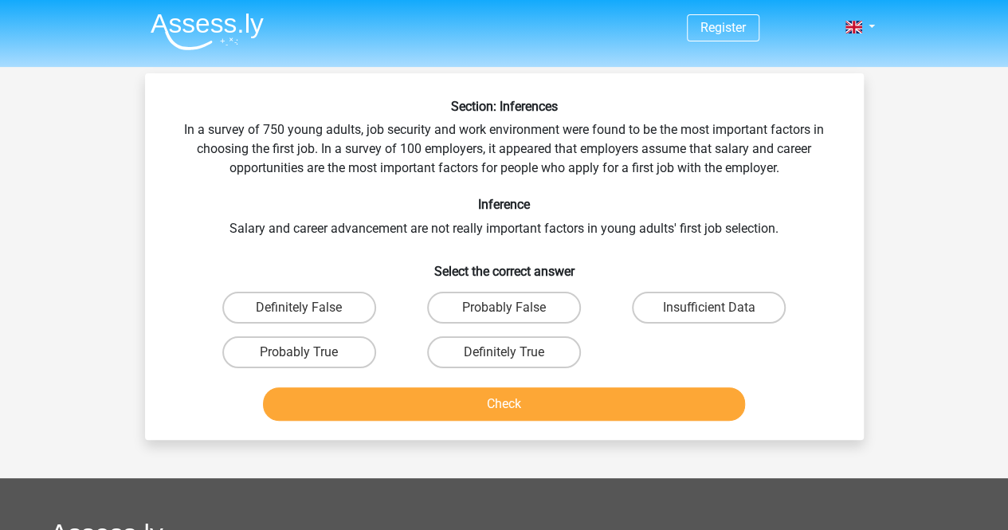
click at [438, 171] on div "Section: Inferences In a survey of 750 young adults, job security and work envi…" at bounding box center [504, 263] width 706 height 328
